Goal: Task Accomplishment & Management: Manage account settings

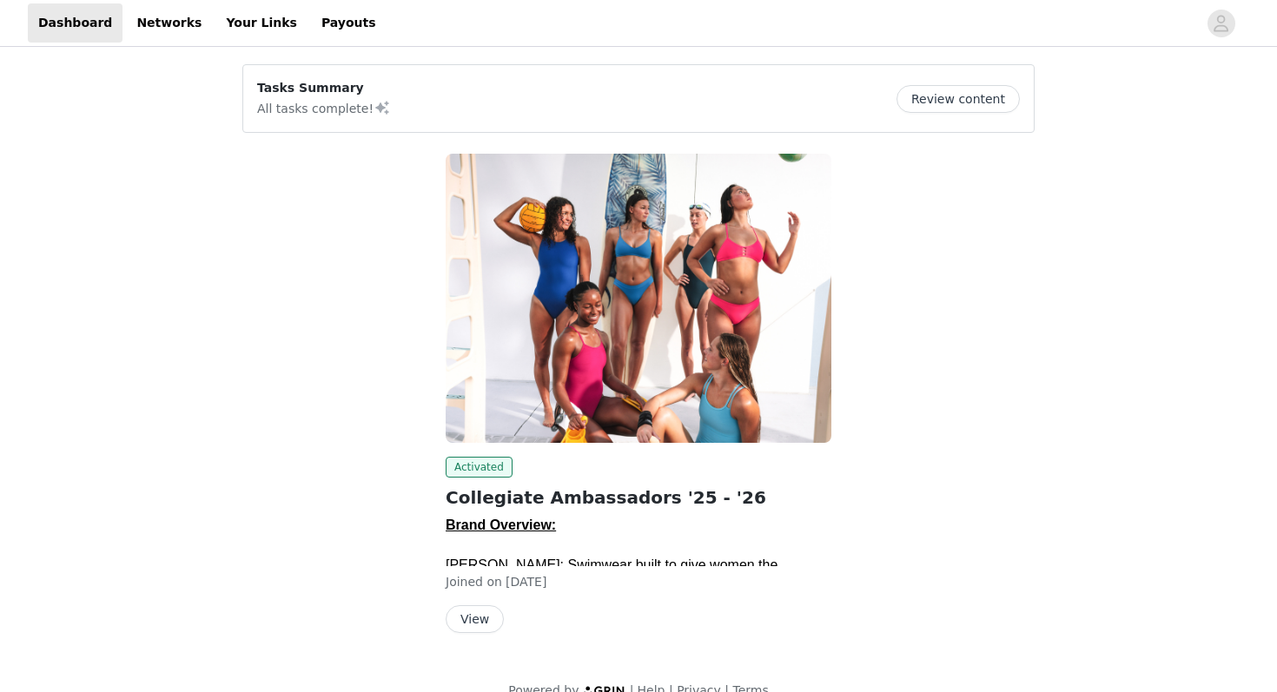
scroll to position [29, 0]
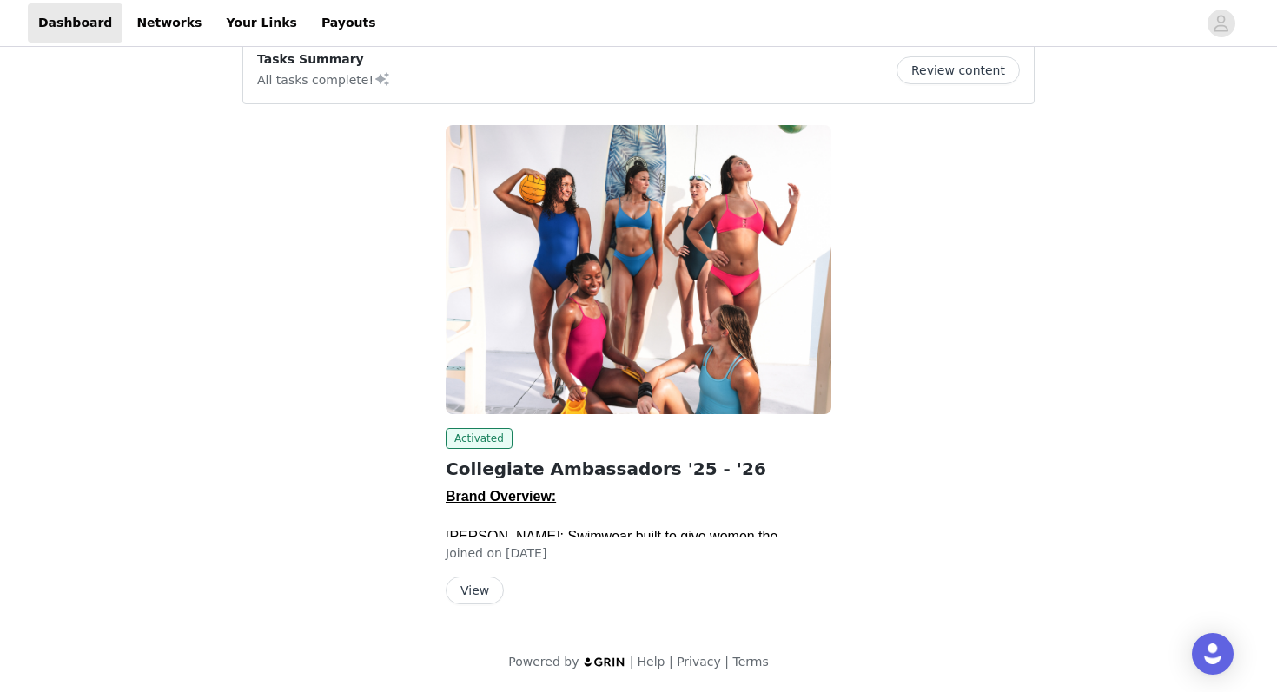
click at [466, 586] on button "View" at bounding box center [475, 591] width 58 height 28
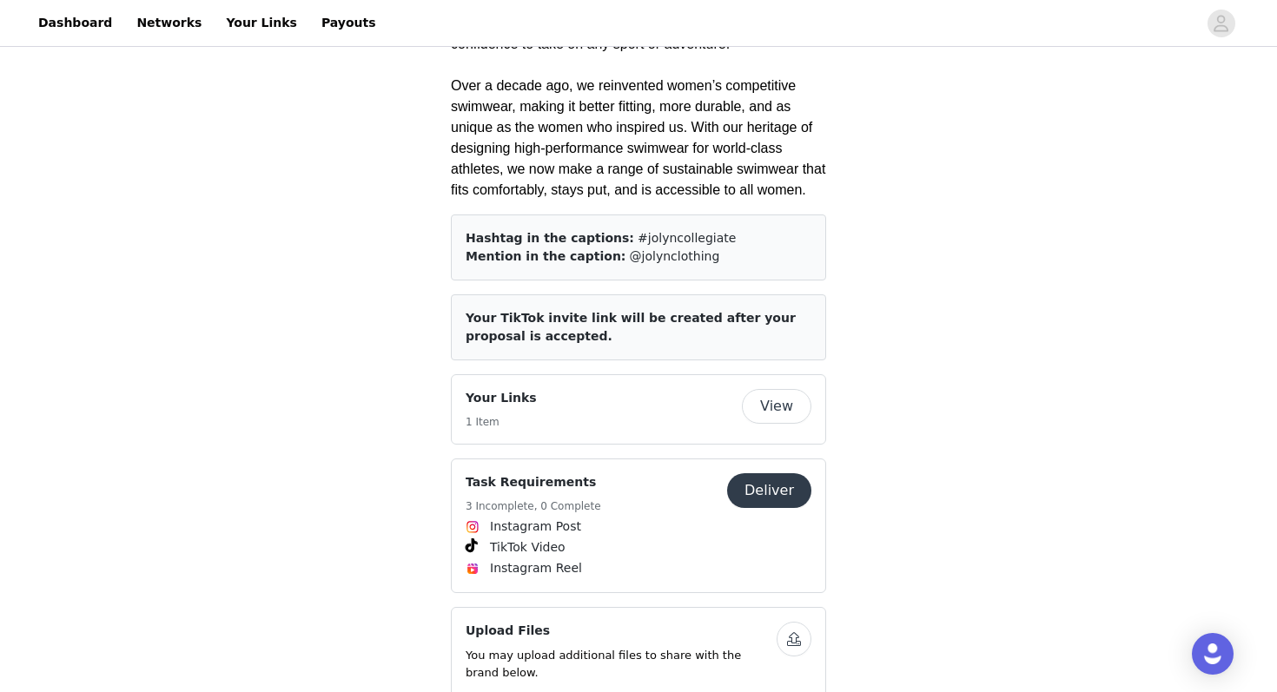
scroll to position [850, 0]
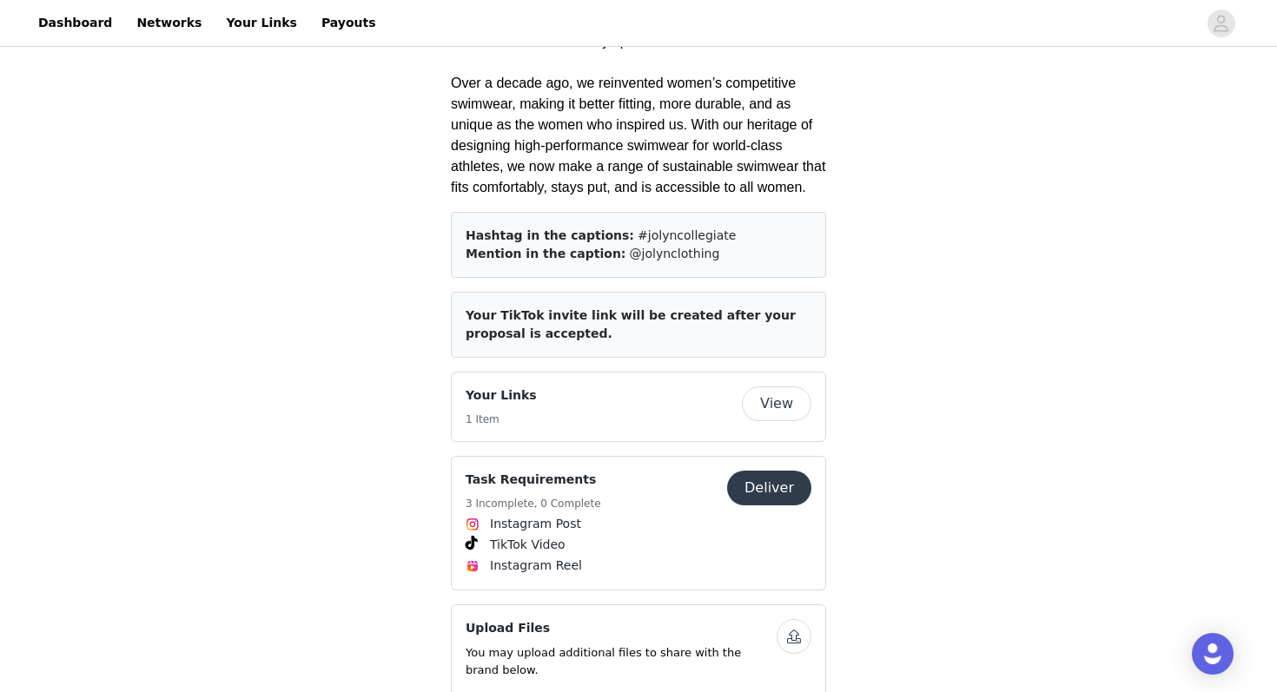
click at [779, 387] on button "View" at bounding box center [776, 404] width 69 height 35
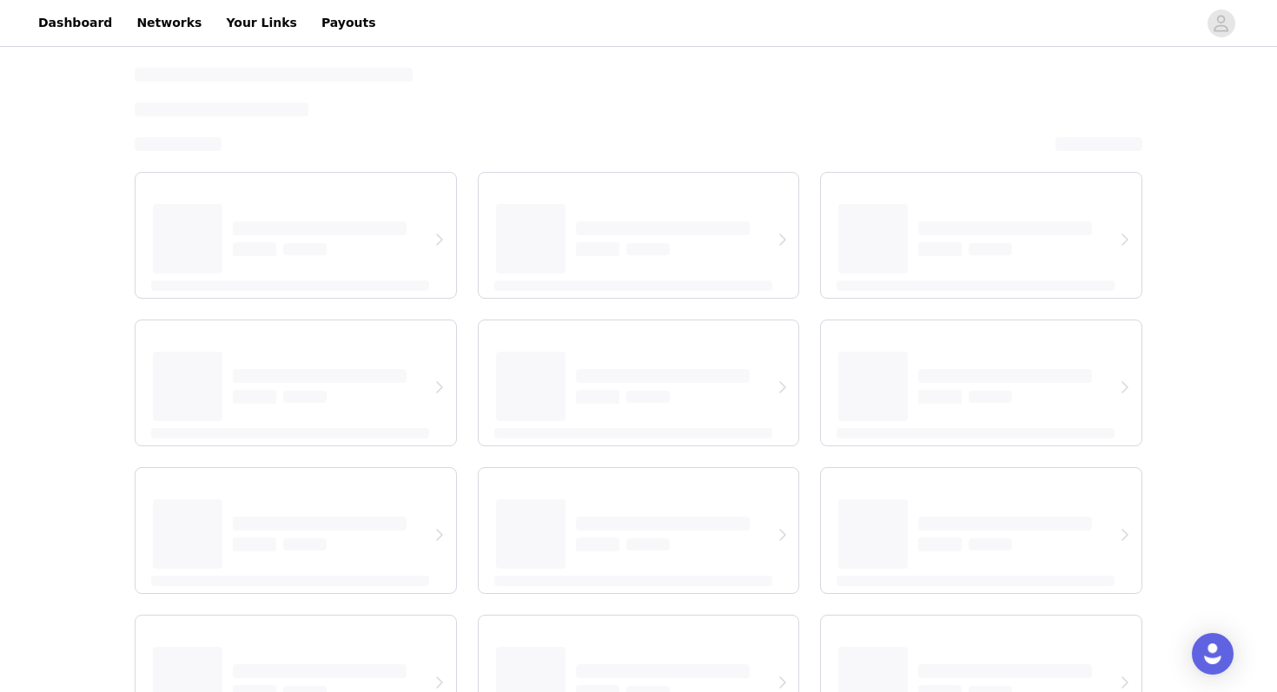
select select "12"
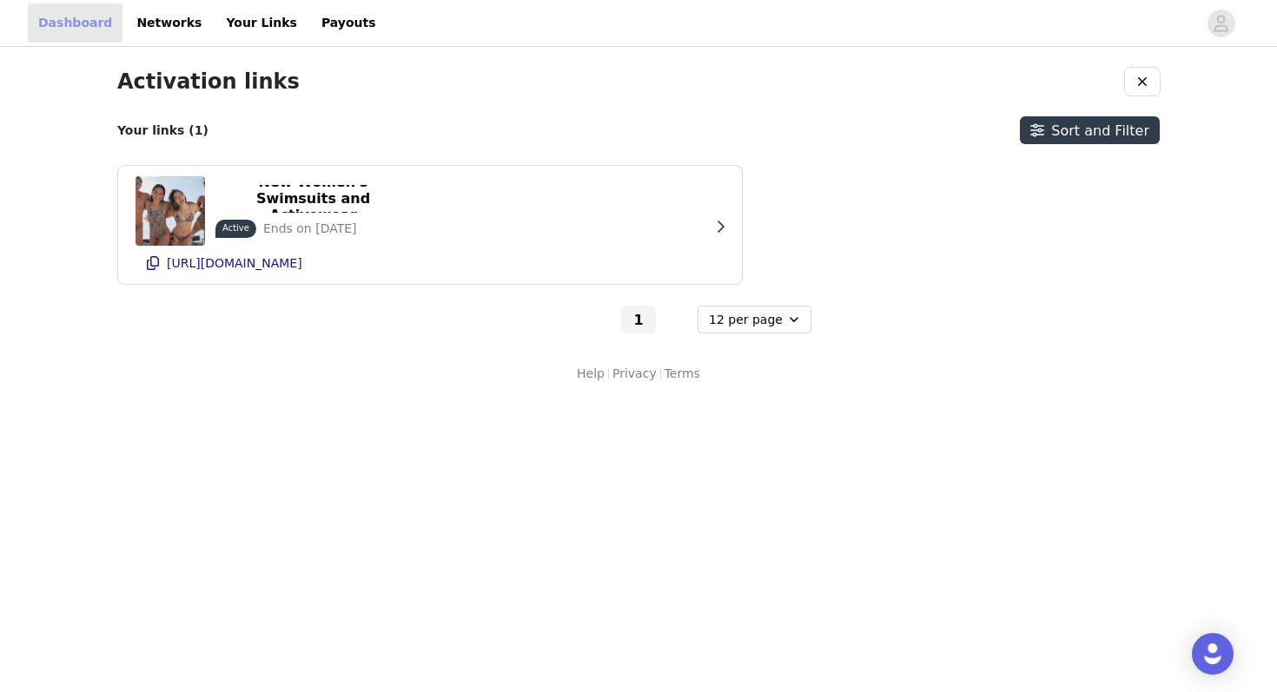
click at [78, 23] on link "Dashboard" at bounding box center [75, 22] width 95 height 39
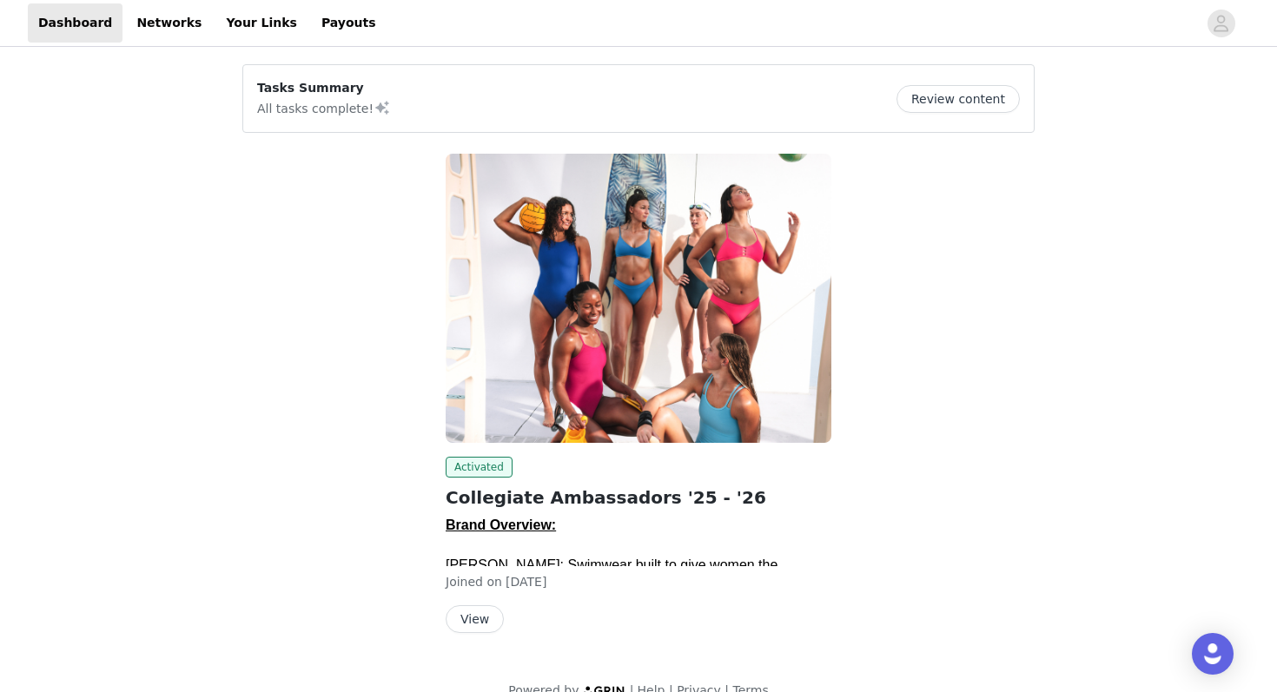
click at [930, 97] on button "Review content" at bounding box center [957, 99] width 123 height 28
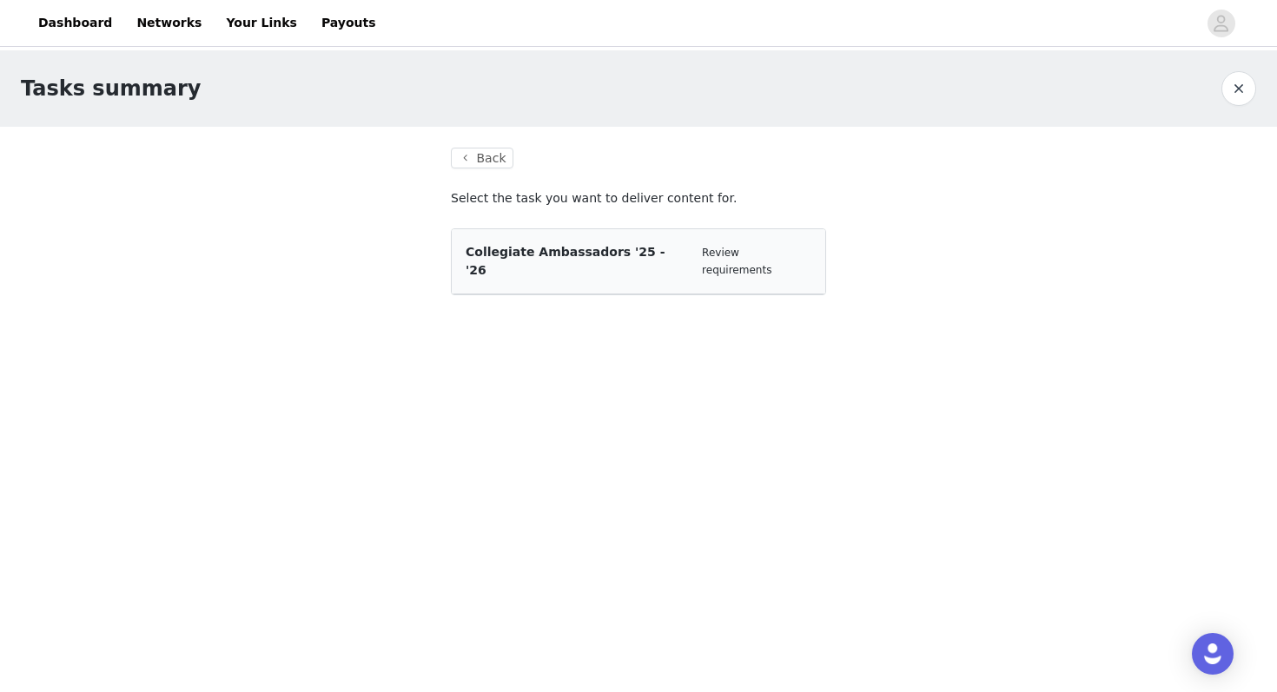
click at [704, 260] on div "Collegiate Ambassadors '25 - '26 Review requirements" at bounding box center [639, 261] width 346 height 36
click at [576, 251] on span "Collegiate Ambassadors '25 - '26" at bounding box center [566, 261] width 200 height 32
click at [453, 167] on button "Back" at bounding box center [482, 158] width 63 height 21
